Goal: Information Seeking & Learning: Learn about a topic

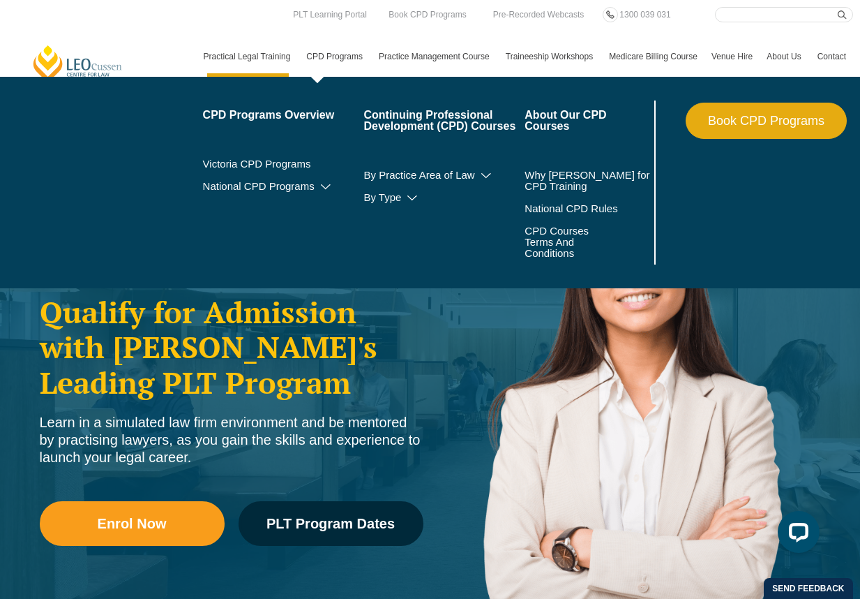
click at [322, 68] on link "CPD Programs" at bounding box center [335, 56] width 73 height 40
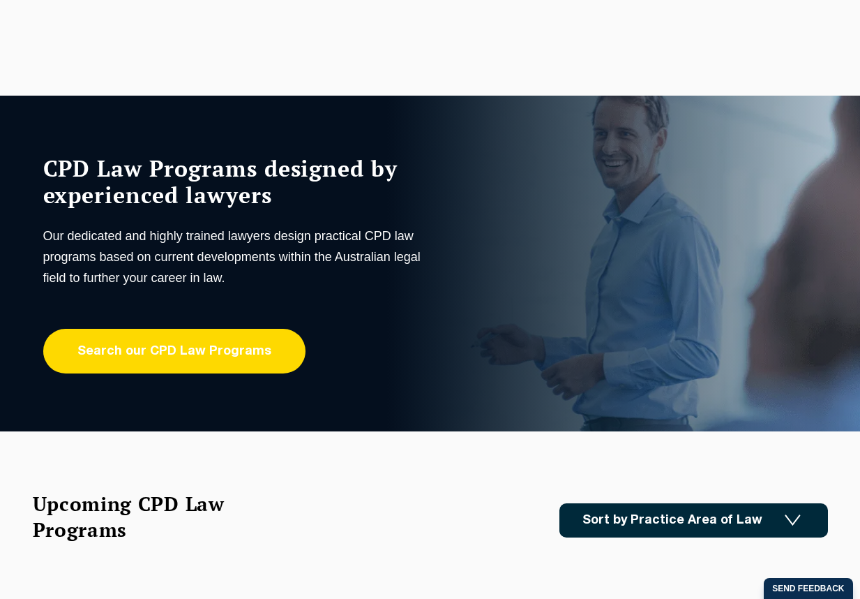
click at [141, 360] on link "Search our CPD Law Programs" at bounding box center [174, 351] width 262 height 45
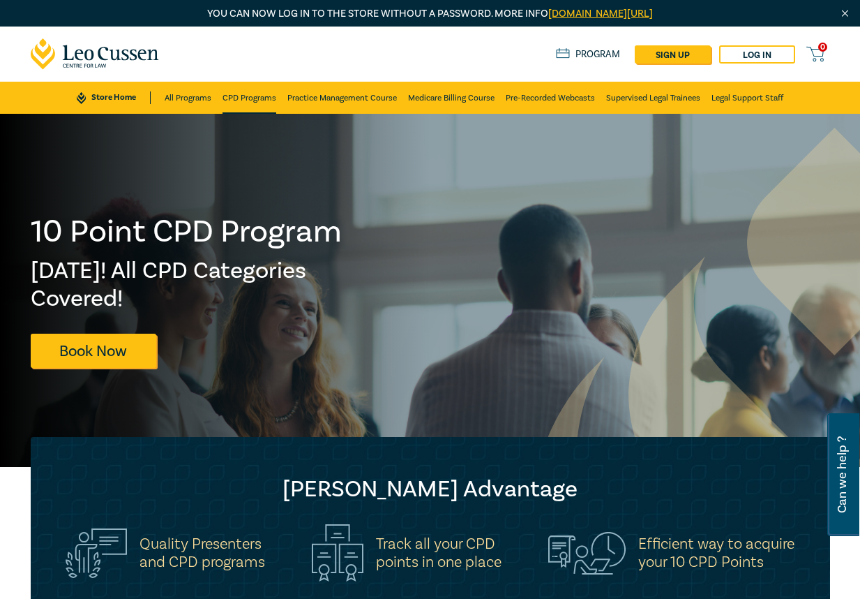
click at [239, 105] on link "CPD Programs" at bounding box center [250, 98] width 54 height 32
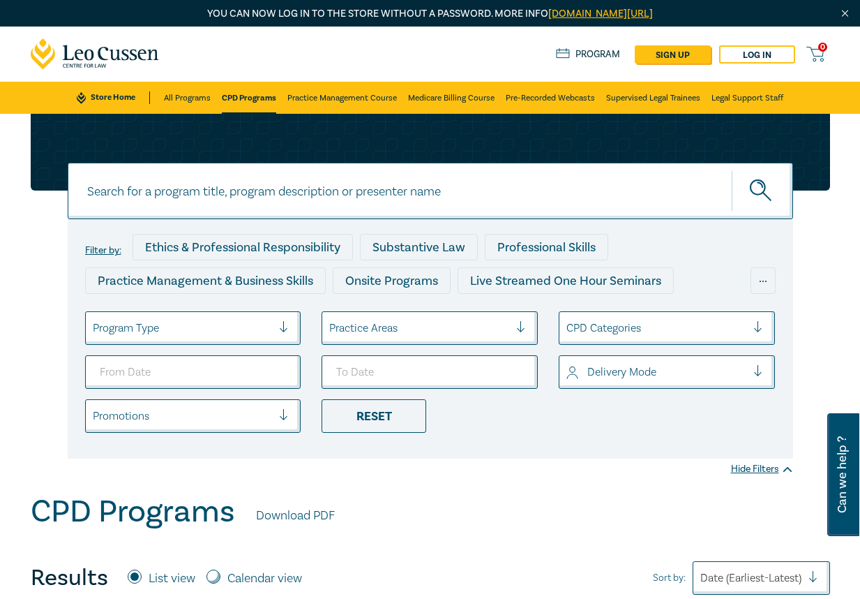
click at [188, 190] on input at bounding box center [430, 191] width 725 height 57
type input "psychosocial"
click at [732, 170] on button "submit" at bounding box center [762, 191] width 61 height 43
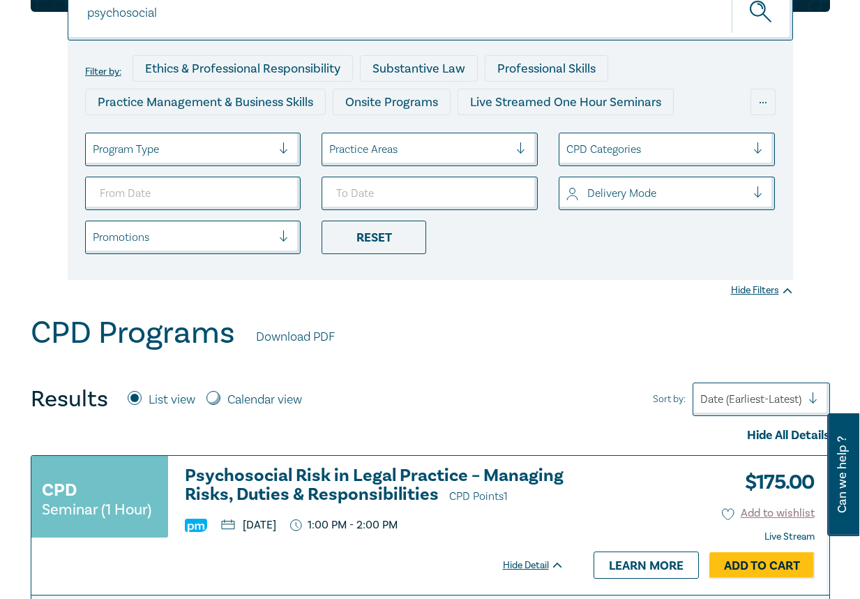
scroll to position [349, 0]
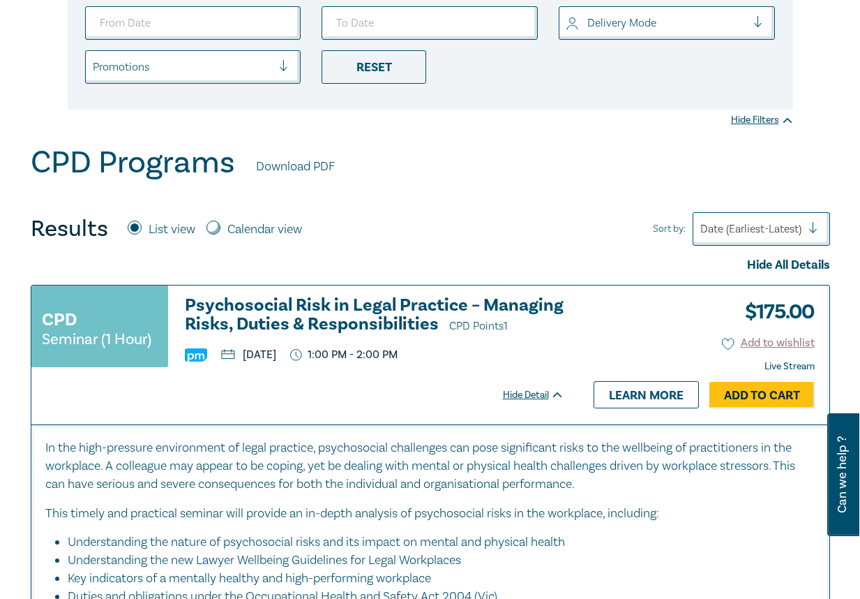
click at [243, 317] on h3 "Psychosocial Risk in Legal Practice – Managing Risks, Duties & Responsibilities…" at bounding box center [374, 316] width 379 height 40
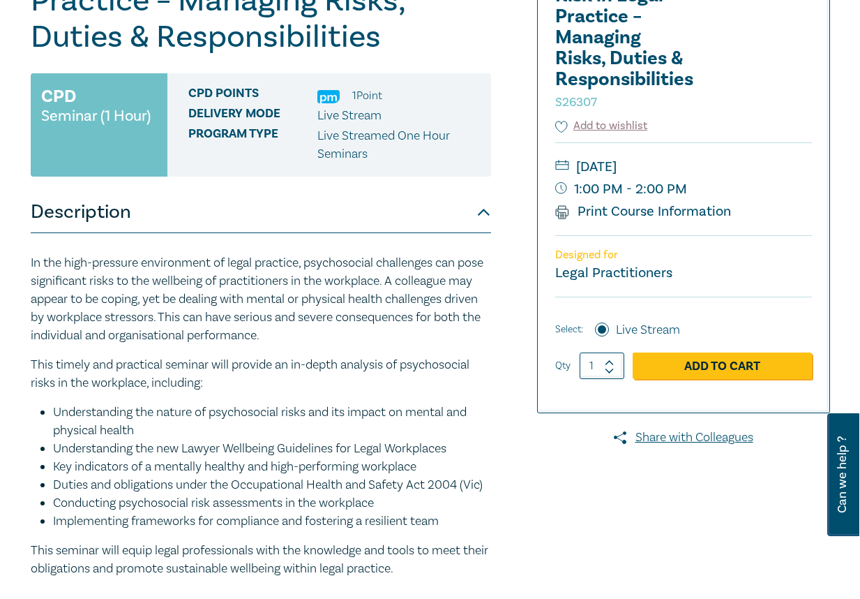
scroll to position [209, 0]
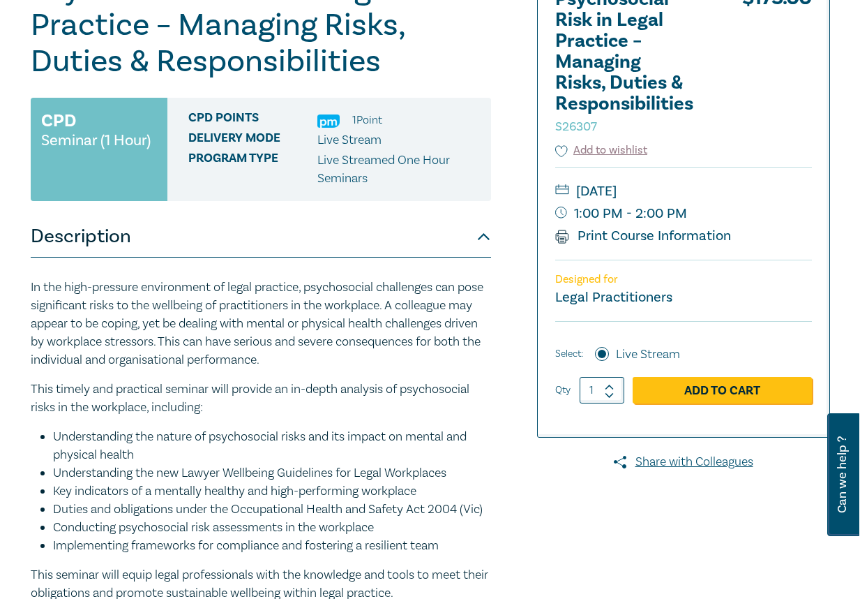
drag, startPoint x: 520, startPoint y: 573, endPoint x: 521, endPoint y: 558, distance: 14.7
click at [520, 573] on div "Psychosocial Risk in Legal Practice – Managing Risks, Duties & Responsibilities…" at bounding box center [294, 320] width 544 height 698
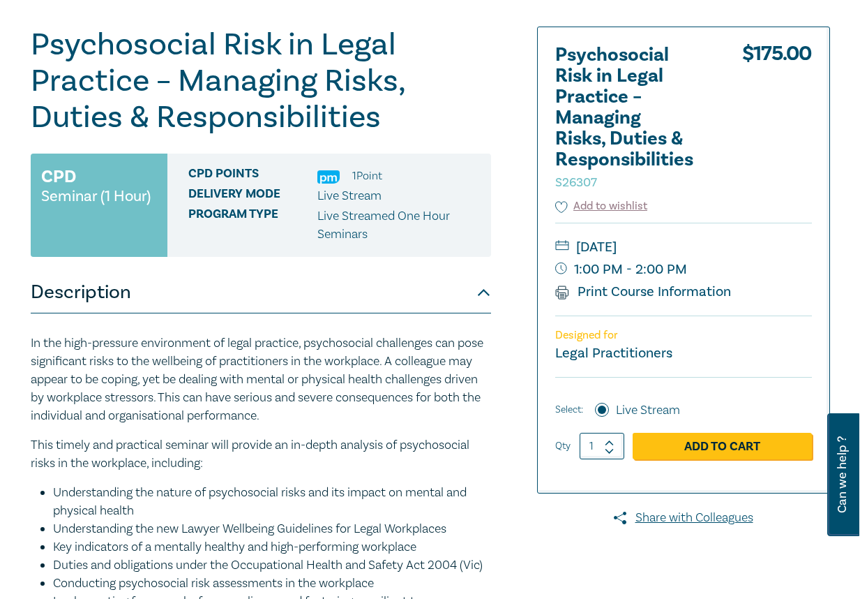
scroll to position [70, 0]
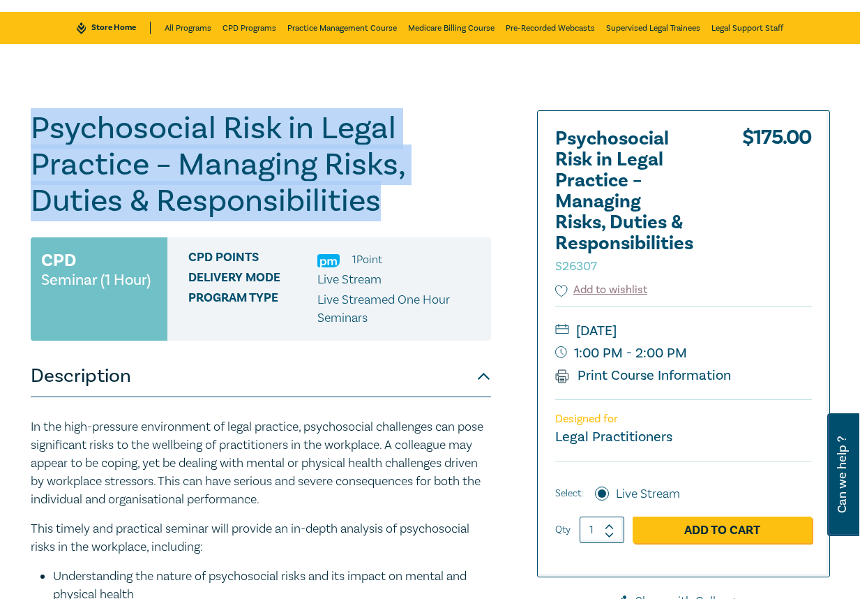
drag, startPoint x: 33, startPoint y: 125, endPoint x: 394, endPoint y: 216, distance: 372.1
click at [394, 216] on h1 "Psychosocial Risk in Legal Practice – Managing Risks, Duties & Responsibilities…" at bounding box center [261, 164] width 460 height 109
copy h1 "Psychosocial Risk in Legal Practice – Managing Risks, Duties & Responsibilities"
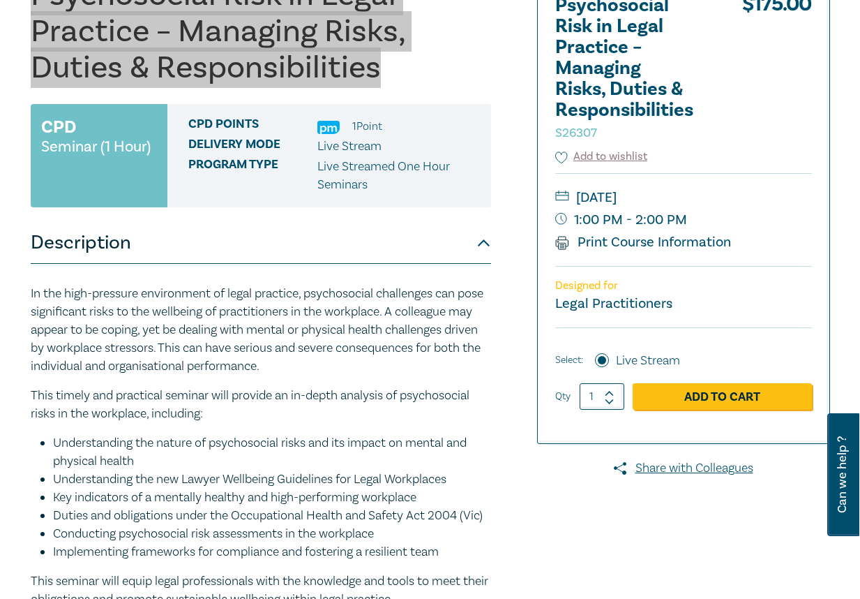
scroll to position [209, 0]
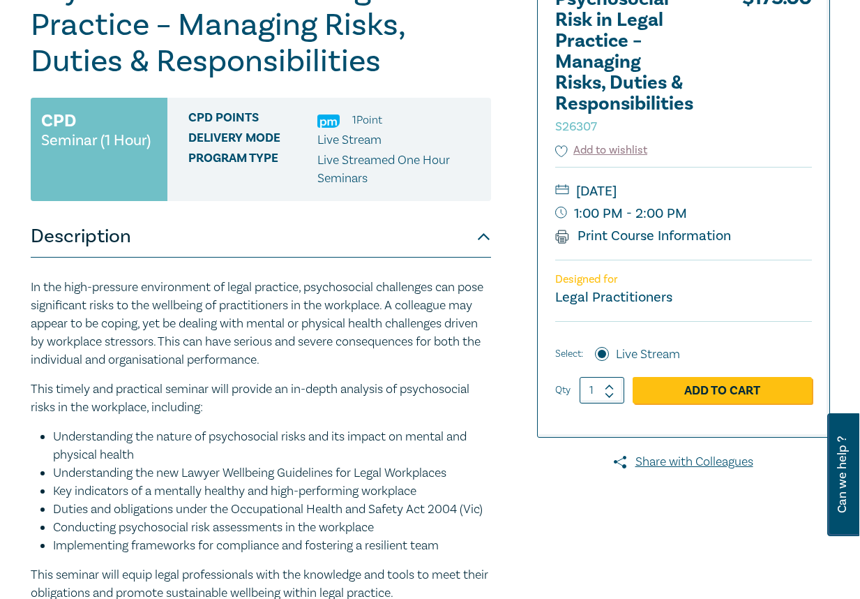
click at [26, 303] on div "Psychosocial Risk in Legal Practice – Managing Risks, Duties & Responsibilities…" at bounding box center [294, 320] width 544 height 698
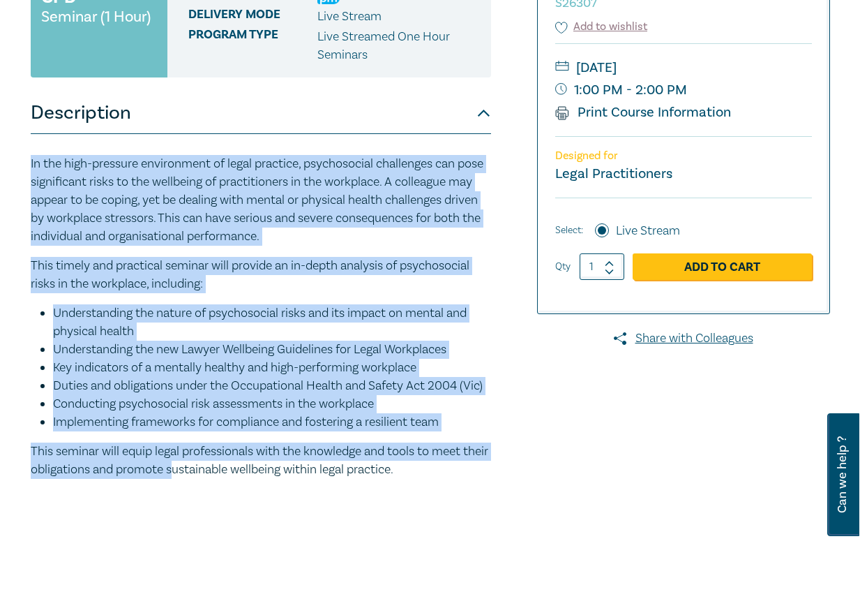
scroll to position [379, 0]
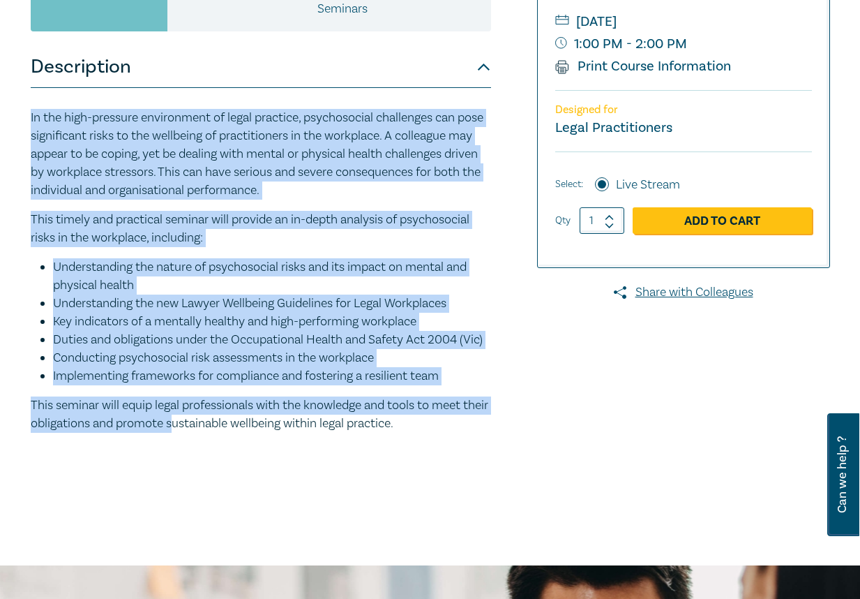
drag, startPoint x: 30, startPoint y: 285, endPoint x: 465, endPoint y: 461, distance: 469.5
click at [465, 461] on div "In the high-pressure environment of legal practice, psychosocial challenges can…" at bounding box center [261, 276] width 460 height 377
copy div "In the high-pressure environment of legal practice, psychosocial challenges can…"
click at [463, 322] on li "Key indicators of a mentally healthy and high-performing workplace" at bounding box center [272, 322] width 438 height 18
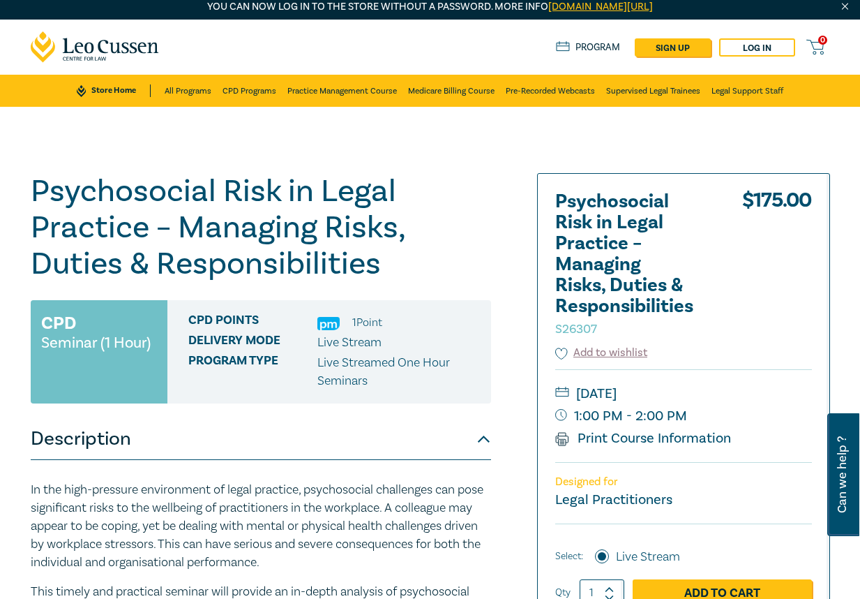
scroll to position [0, 0]
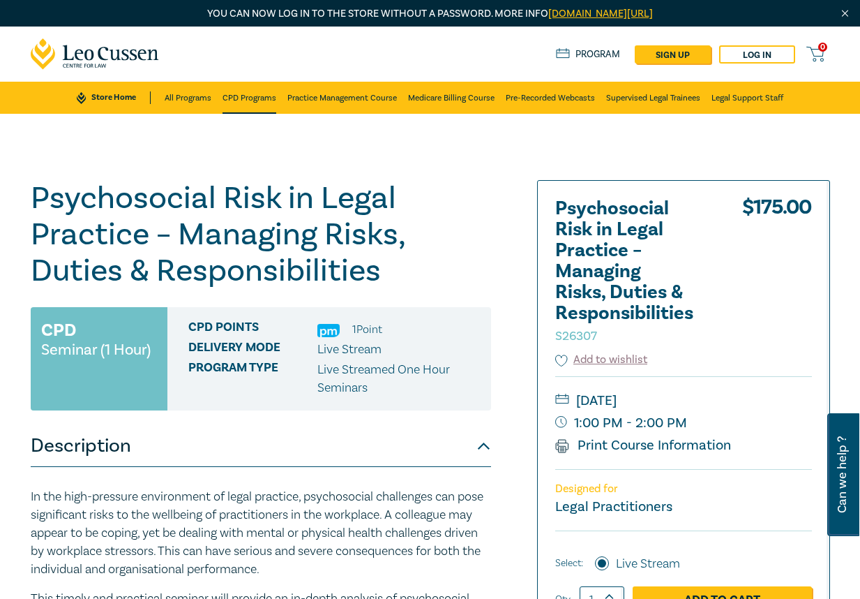
click at [234, 100] on link "CPD Programs" at bounding box center [250, 98] width 54 height 32
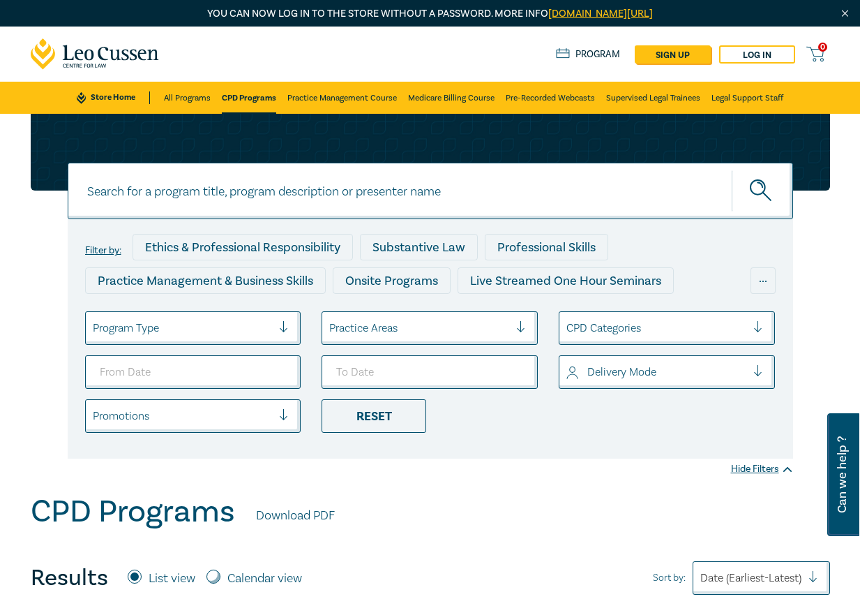
click at [112, 189] on input at bounding box center [430, 191] width 725 height 57
type input "workplace behaviour"
click at [732, 170] on button "submit" at bounding box center [762, 191] width 61 height 43
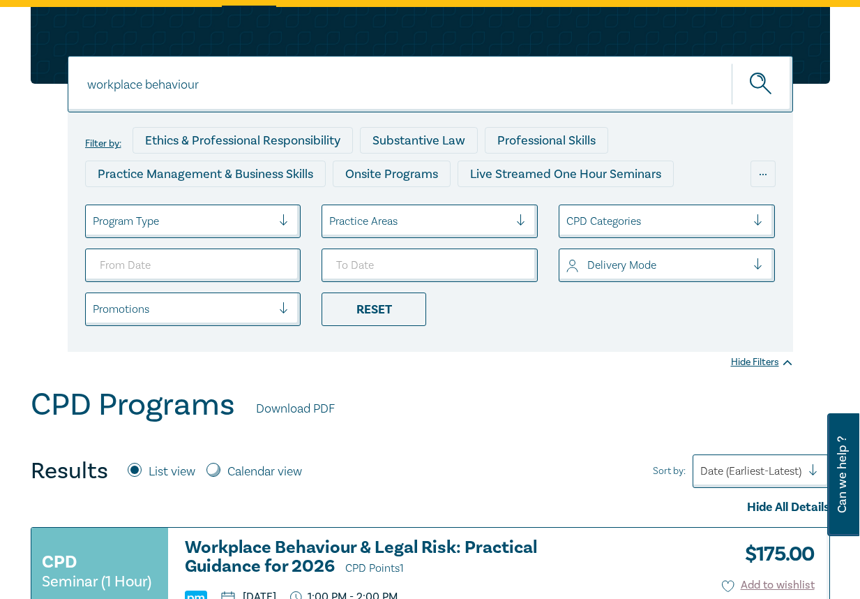
scroll to position [279, 0]
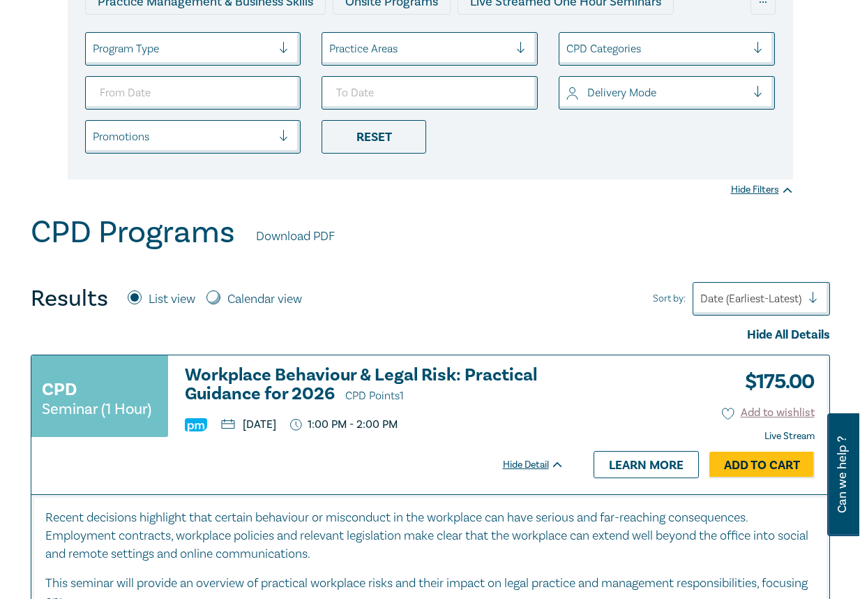
click at [243, 383] on h3 "Workplace Behaviour & Legal Risk: Practical Guidance for 2026 CPD Points 1" at bounding box center [374, 386] width 379 height 40
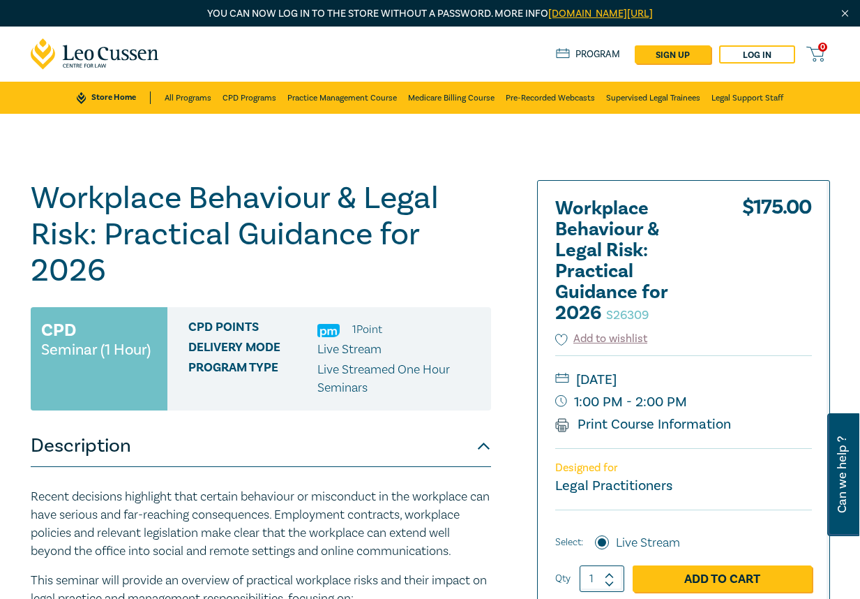
scroll to position [349, 0]
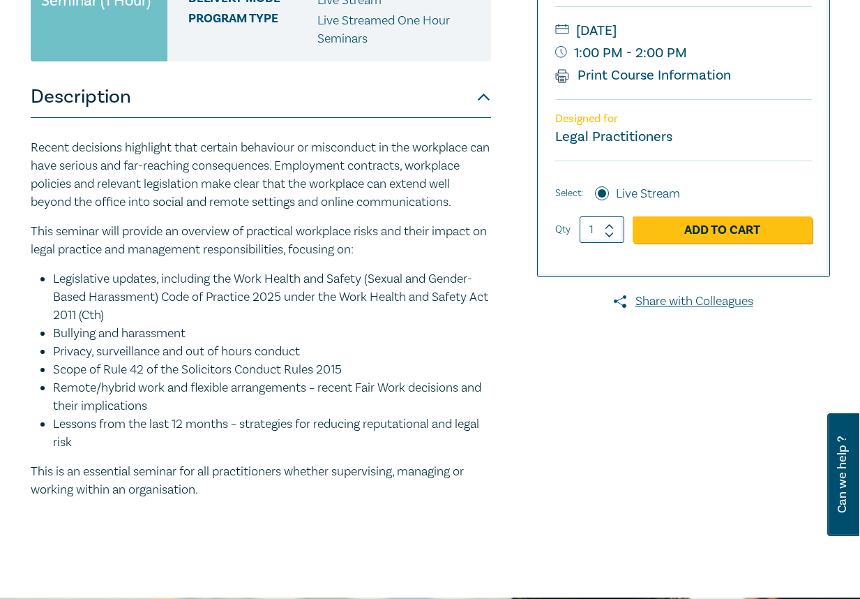
click at [280, 324] on li "Legislative updates, including the Work Health and Safety (Sexual and Gender-Ba…" at bounding box center [272, 297] width 438 height 54
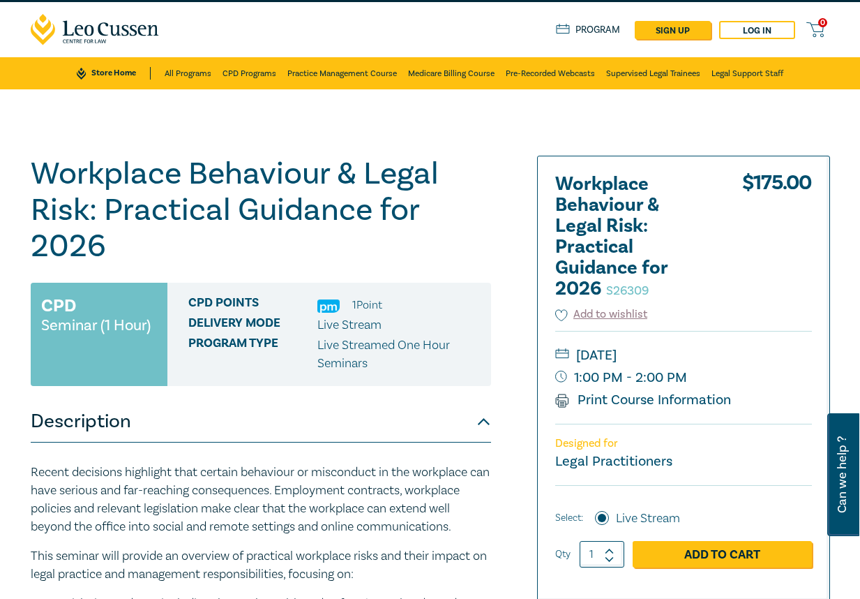
scroll to position [0, 0]
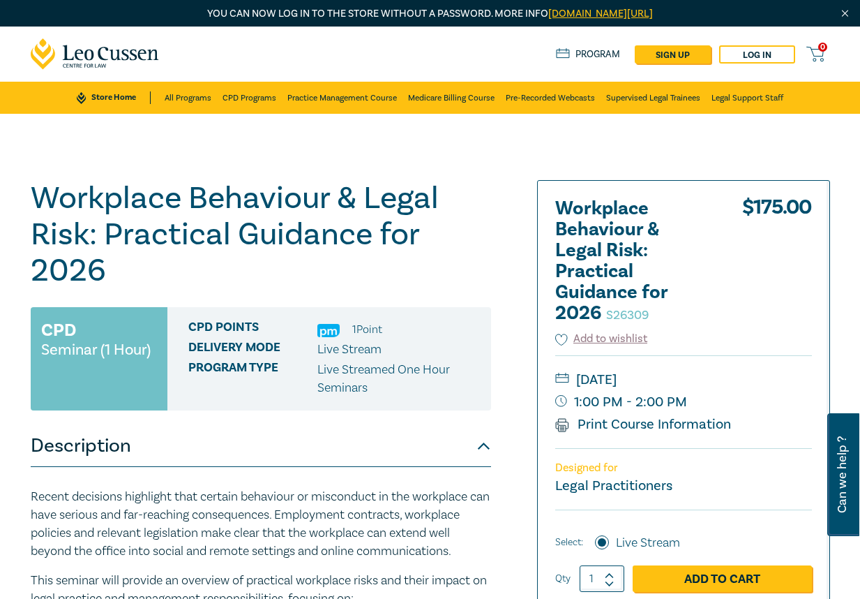
click at [123, 209] on h1 "Workplace Behaviour & Legal Risk: Practical Guidance for 2026 S26309" at bounding box center [261, 234] width 460 height 109
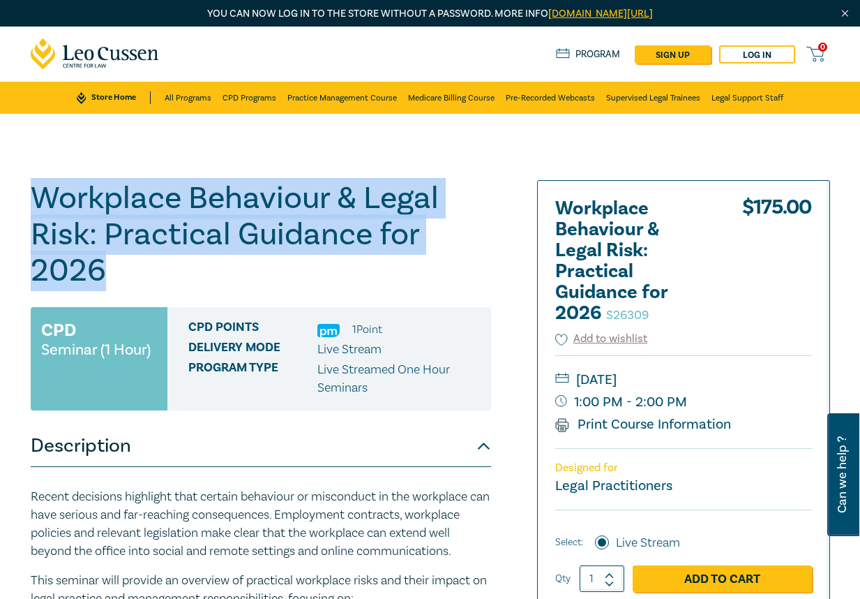
drag, startPoint x: 44, startPoint y: 200, endPoint x: 112, endPoint y: 273, distance: 99.7
click at [112, 273] on h1 "Workplace Behaviour & Legal Risk: Practical Guidance for 2026 S26309" at bounding box center [261, 234] width 460 height 109
copy h1 "Workplace Behaviour & Legal Risk: Practical Guidance for 2026"
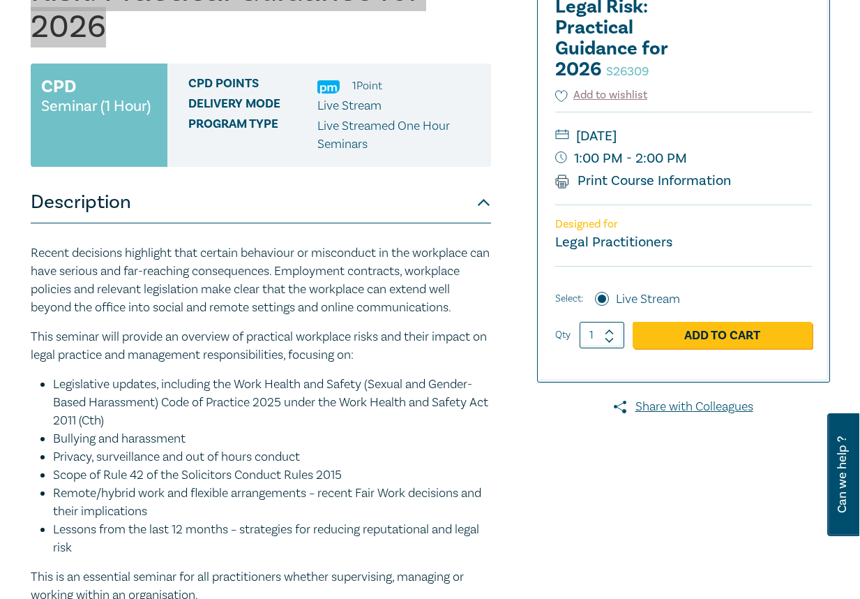
scroll to position [279, 0]
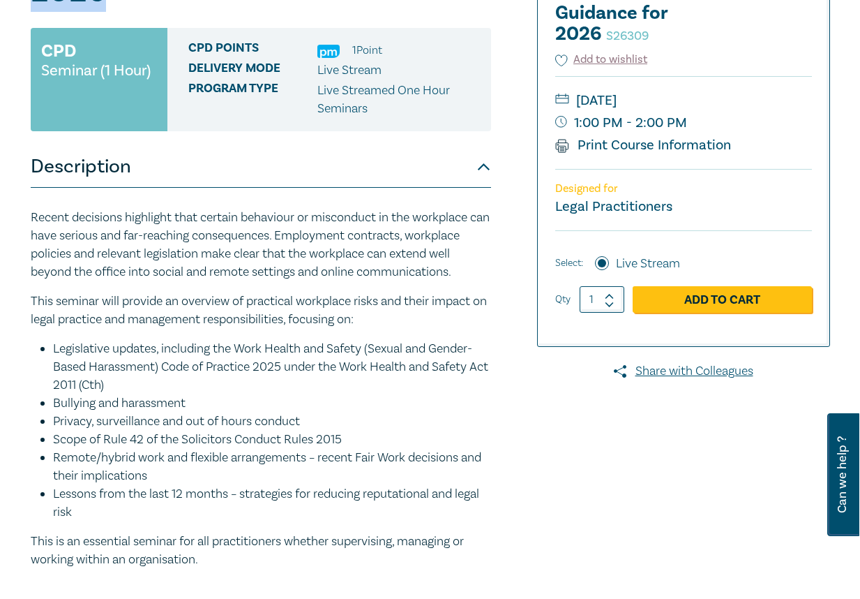
click at [91, 310] on p "This seminar will provide an overview of practical workplace risks and their im…" at bounding box center [261, 310] width 460 height 36
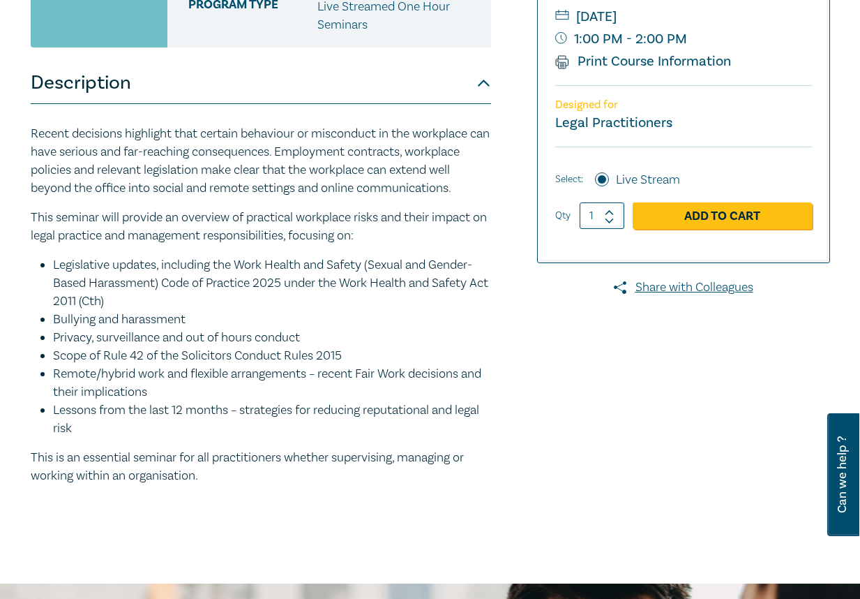
scroll to position [399, 0]
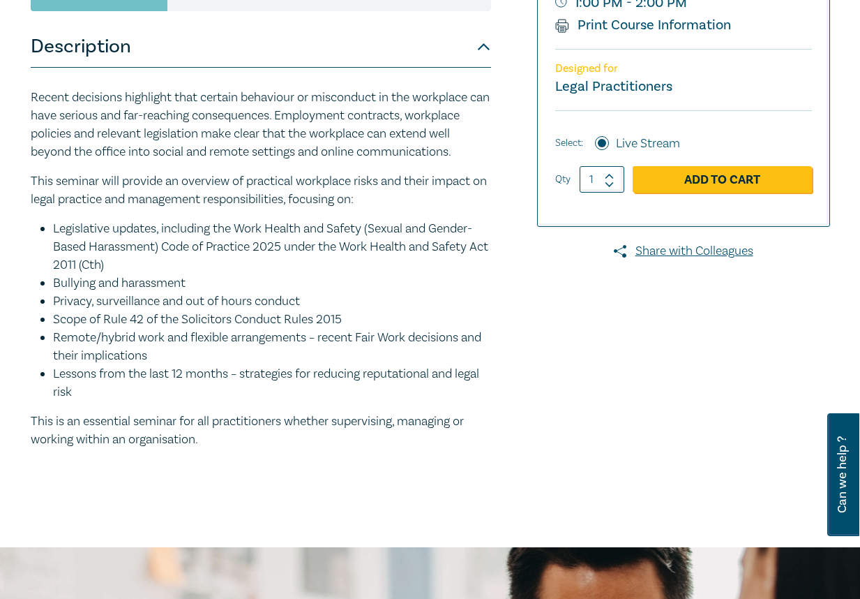
drag, startPoint x: 32, startPoint y: 216, endPoint x: 213, endPoint y: 463, distance: 306.4
click at [213, 449] on div "Recent decisions highlight that certain behaviour or misconduct in the workplac…" at bounding box center [261, 269] width 460 height 360
copy div "Recent decisions highlight that certain behaviour or misconduct in the workplac…"
click at [228, 401] on li "Lessons from the last 12 months – strategies for reducing reputational and lega…" at bounding box center [272, 383] width 438 height 36
